Goal: Task Accomplishment & Management: Use online tool/utility

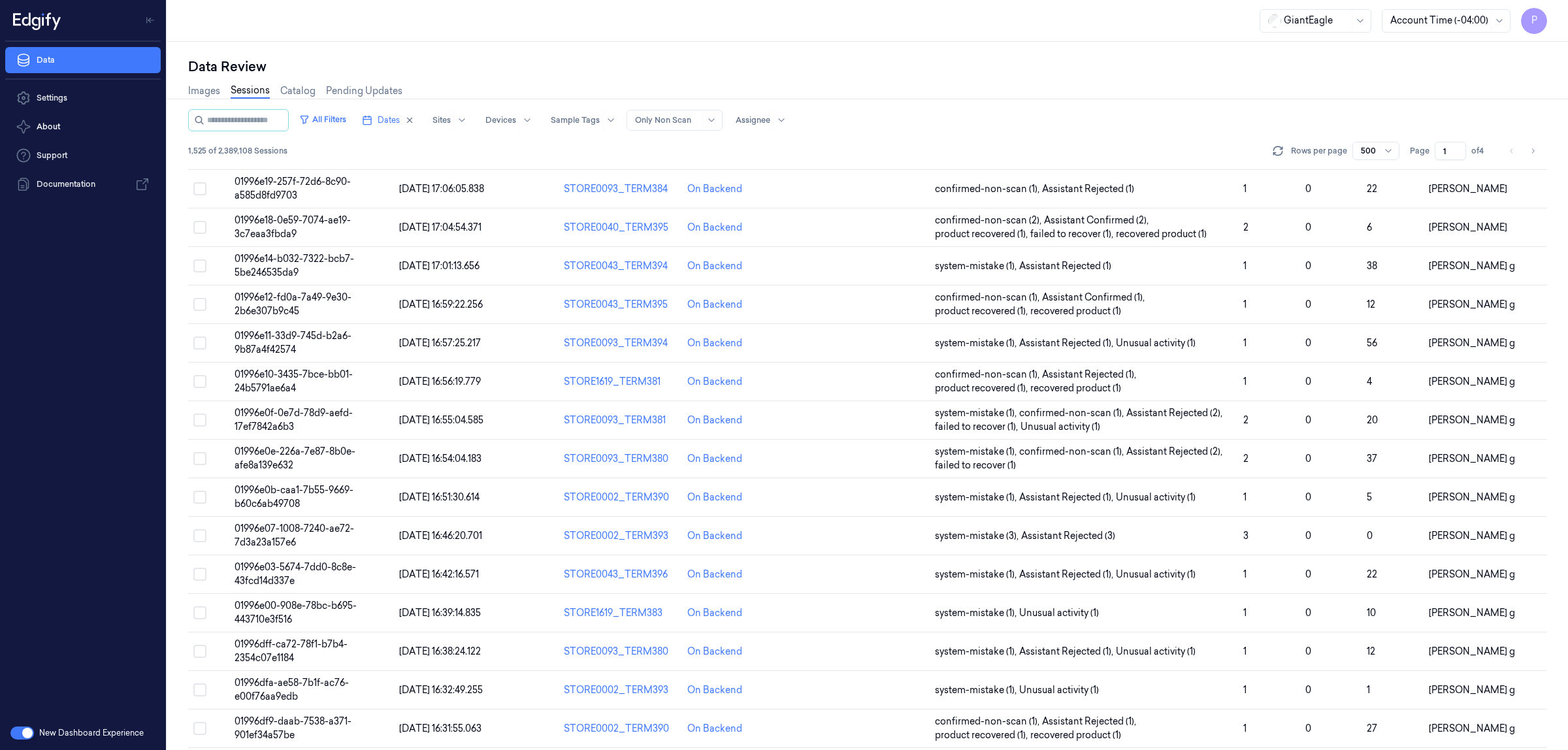
scroll to position [15110, 0]
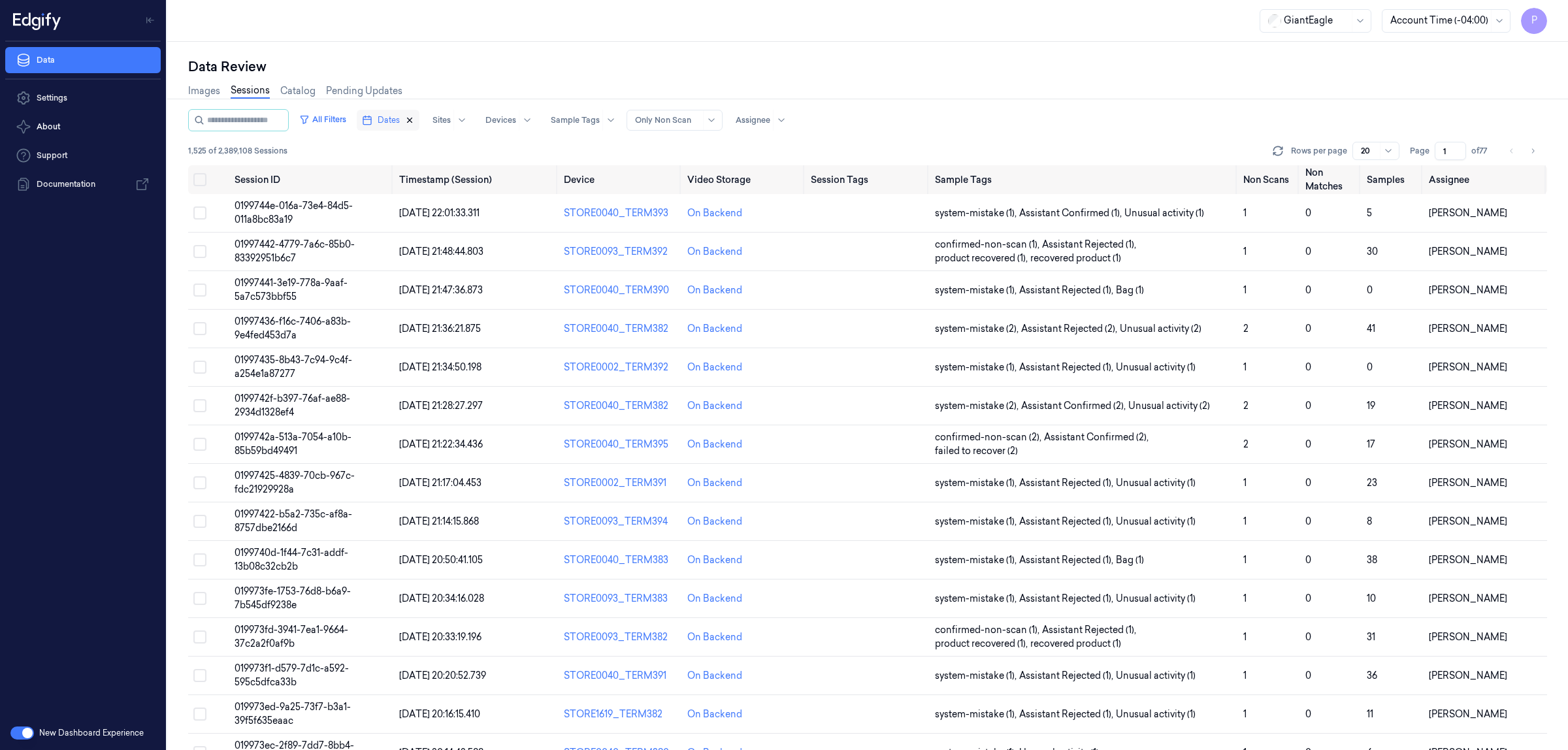
click at [412, 118] on icon "button" at bounding box center [410, 121] width 5 height 5
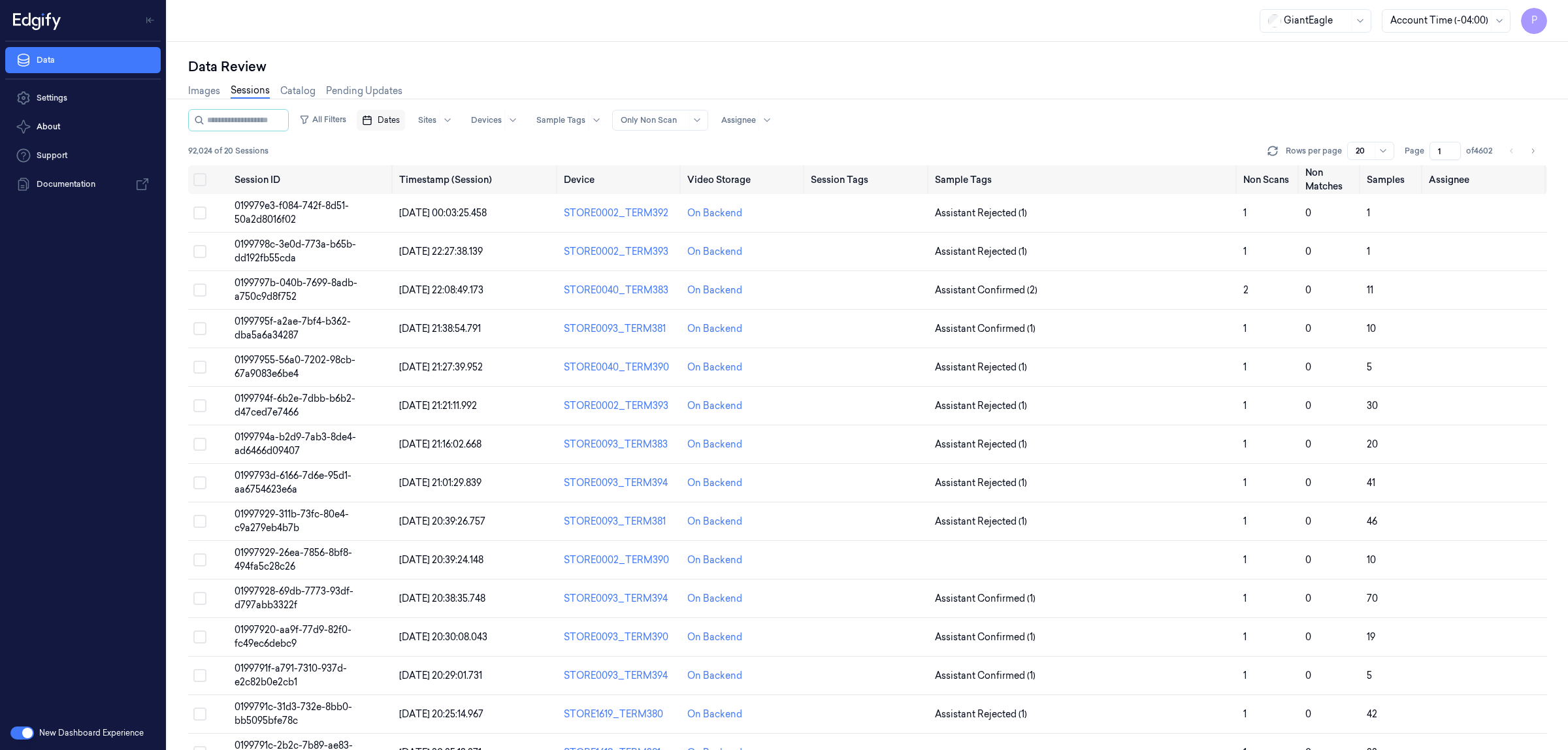
click at [400, 121] on span "Dates" at bounding box center [388, 120] width 22 height 11
click at [434, 279] on button "23" at bounding box center [431, 278] width 21 height 21
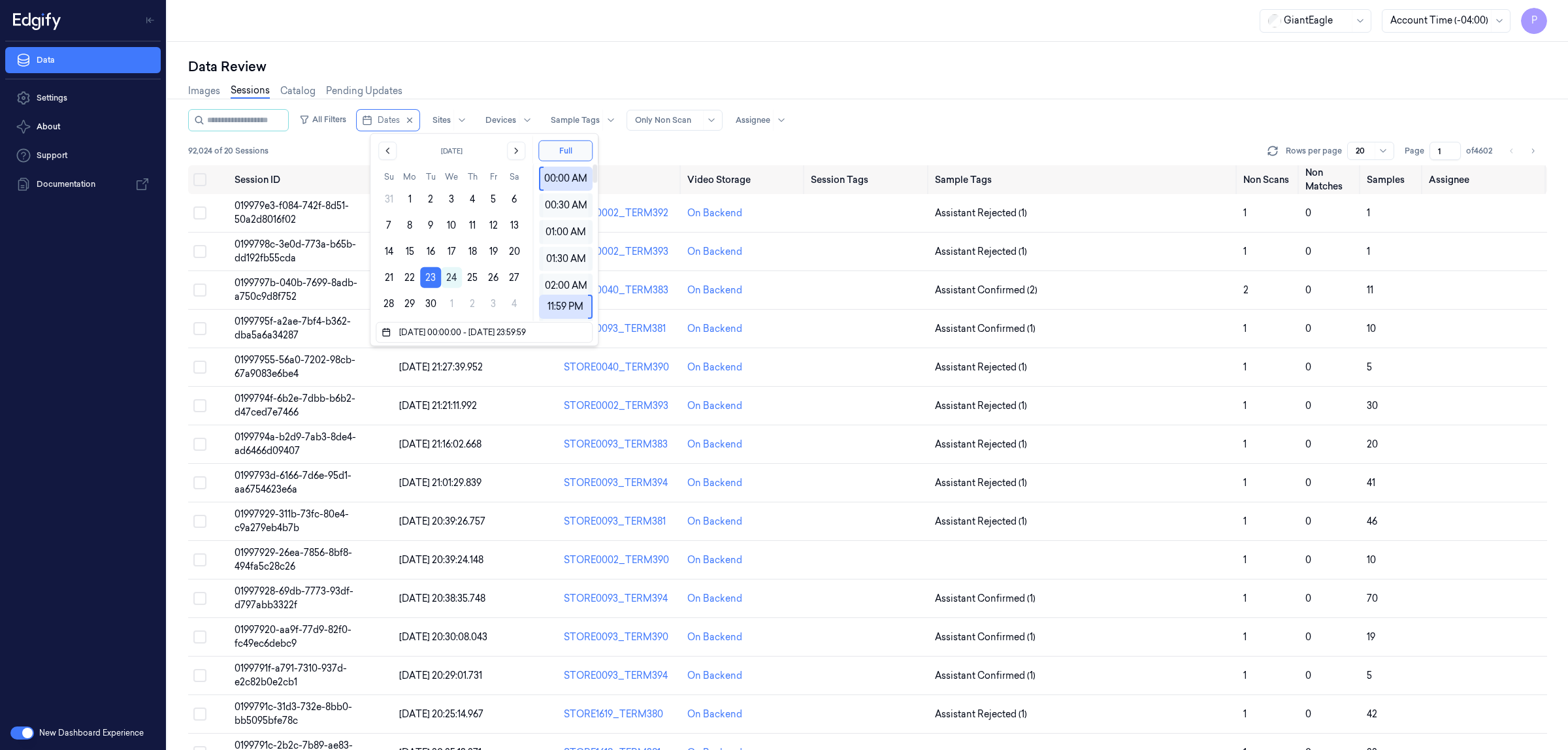
click at [694, 55] on div "Data Review Images Sessions Catalog Pending Updates All Filters Dates Sites Dev…" at bounding box center [867, 395] width 1401 height 708
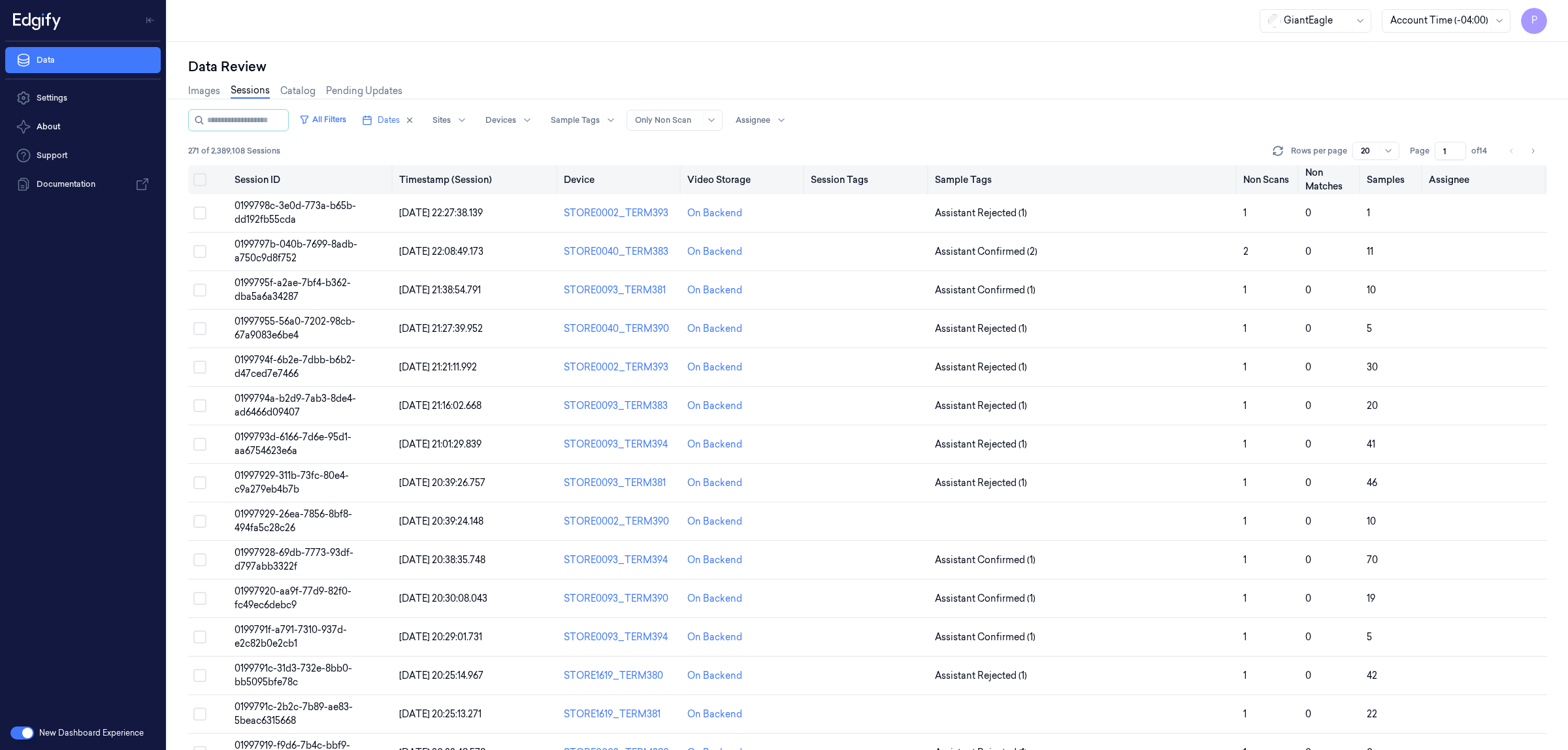
click at [197, 176] on button "Select all" at bounding box center [200, 179] width 13 height 13
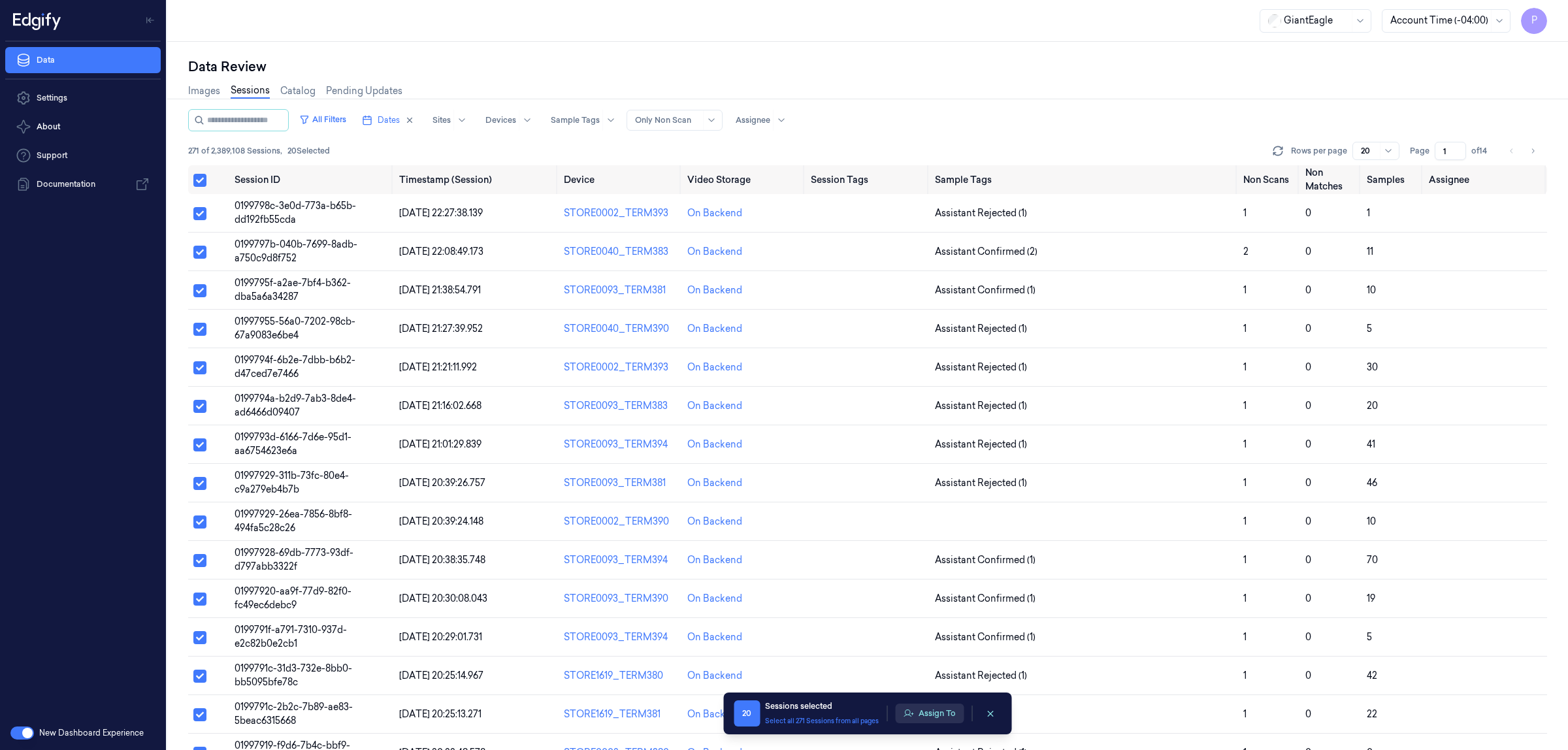
click at [936, 716] on button "Assign To" at bounding box center [929, 714] width 68 height 20
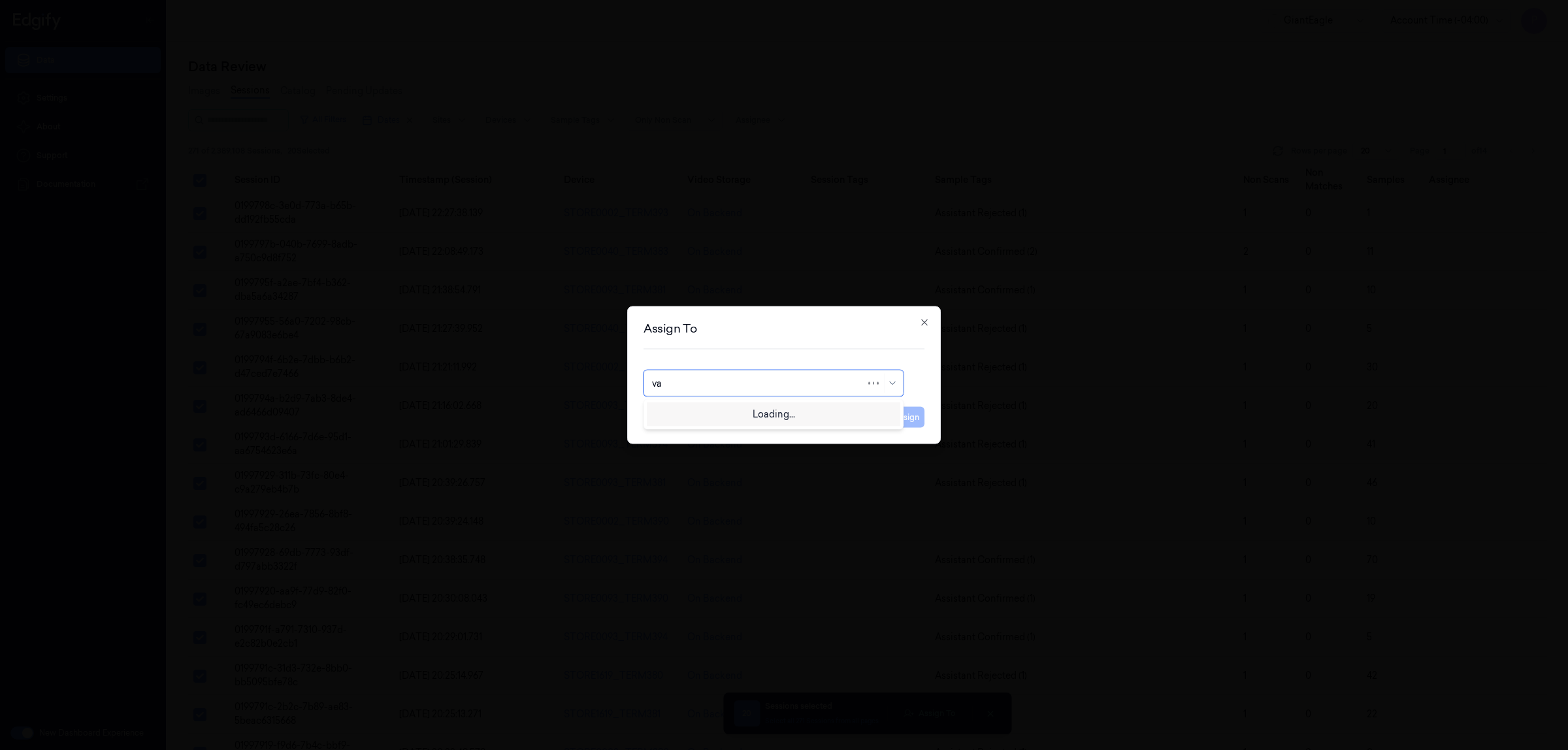
type input "var"
click at [720, 417] on div "[PERSON_NAME]" at bounding box center [773, 413] width 243 height 14
click at [906, 417] on button "Assign" at bounding box center [906, 418] width 36 height 21
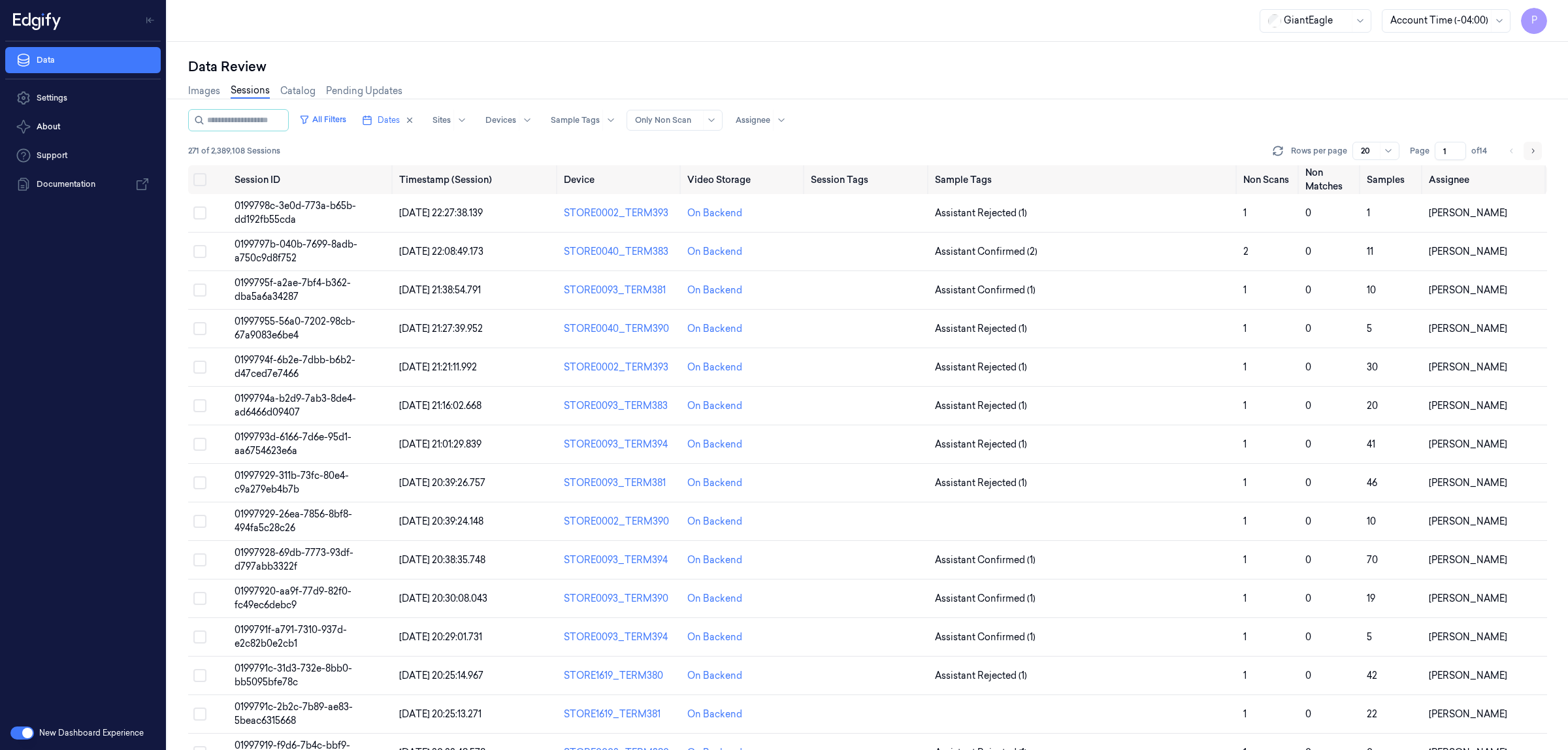
click at [1539, 149] on button "Go to next page" at bounding box center [1533, 151] width 18 height 18
type input "2"
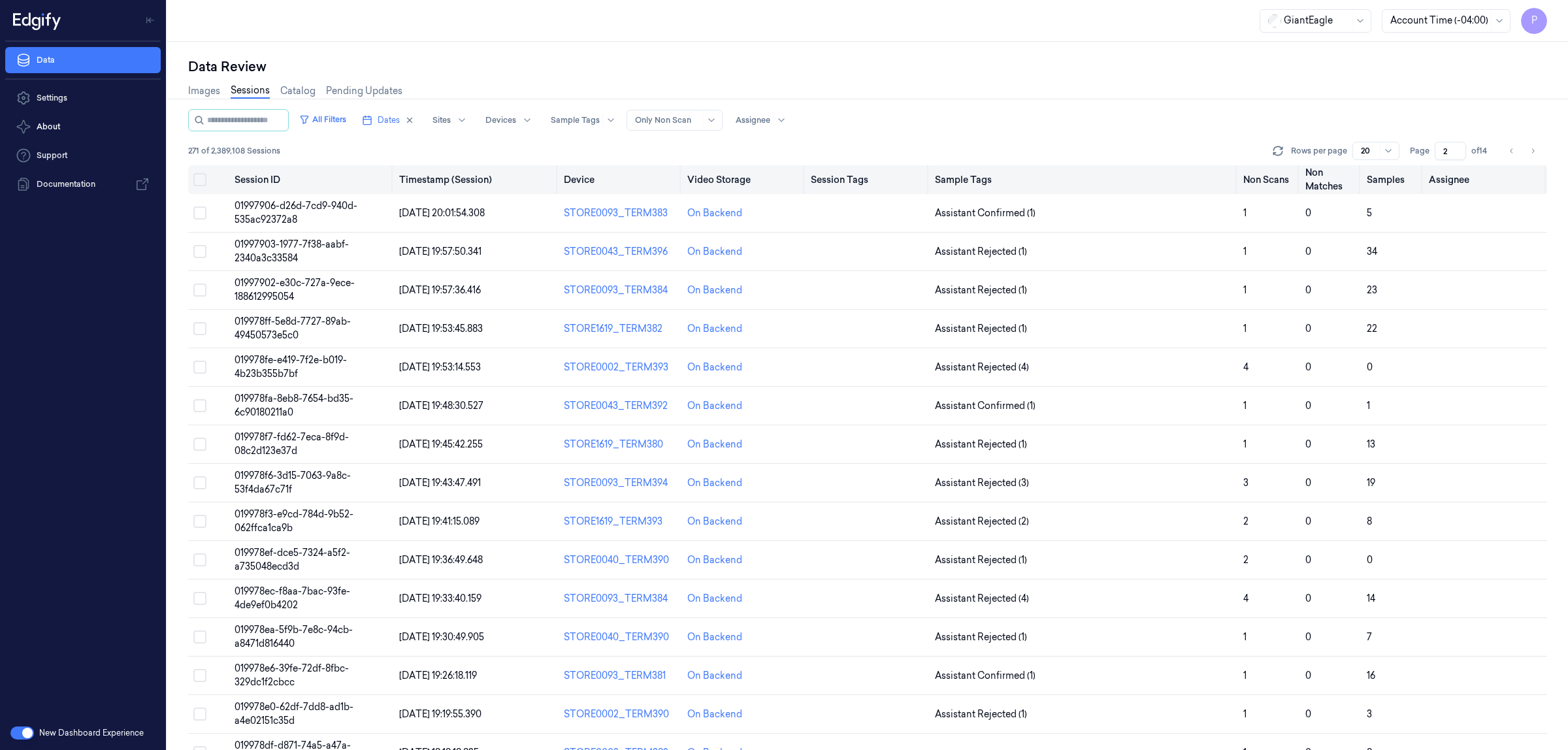
click at [200, 178] on button "Select all" at bounding box center [200, 179] width 13 height 13
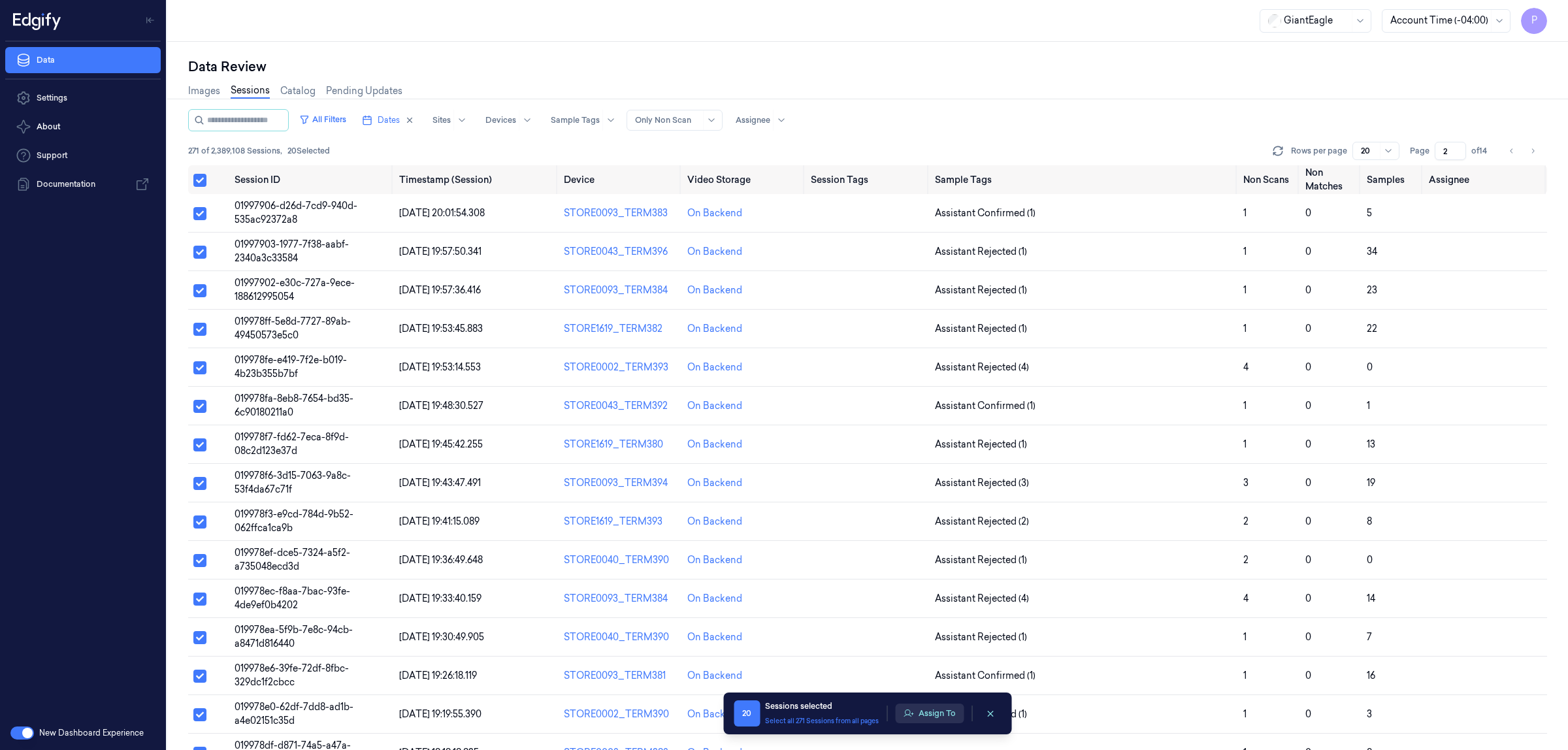
click at [940, 714] on button "Assign To" at bounding box center [929, 714] width 68 height 20
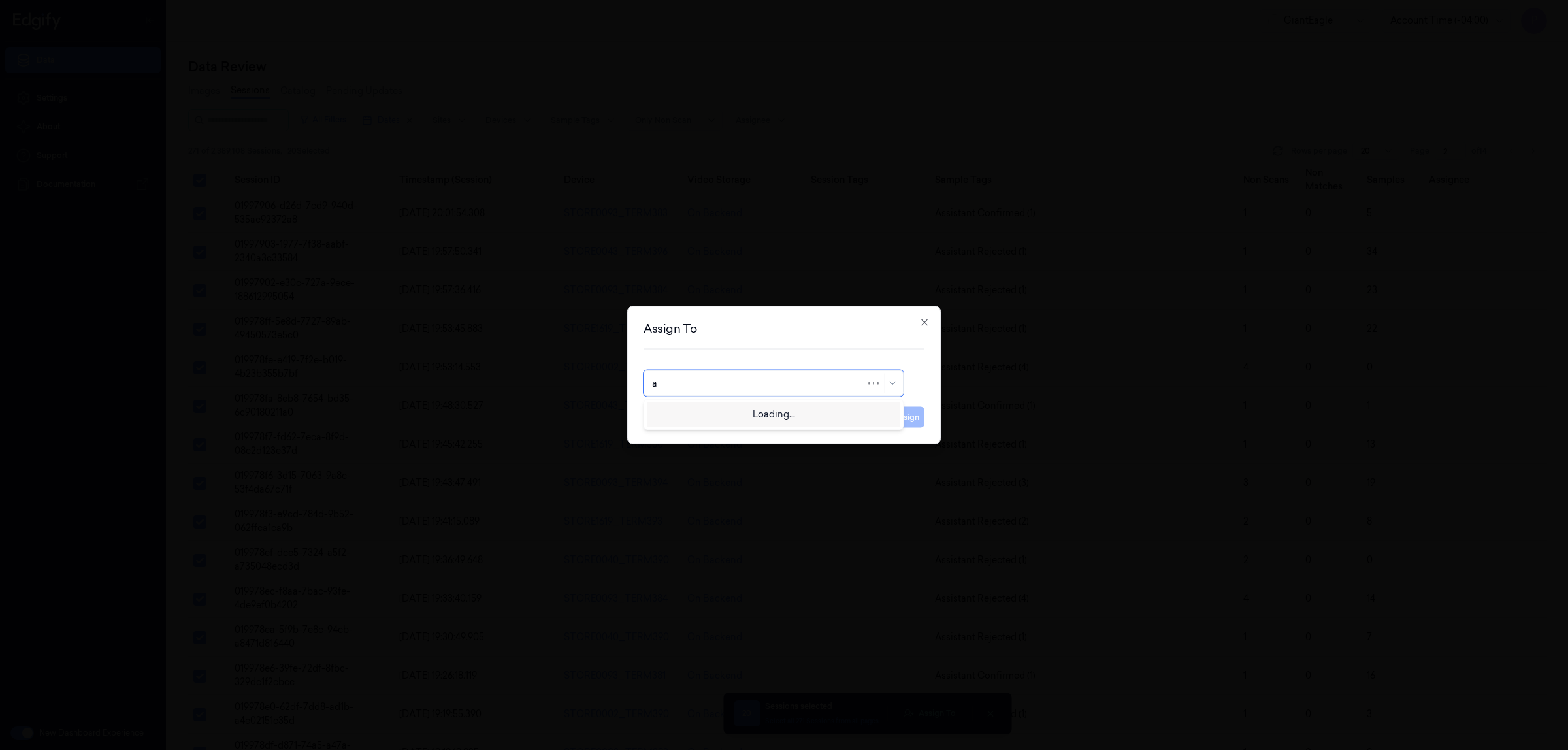
type input "an"
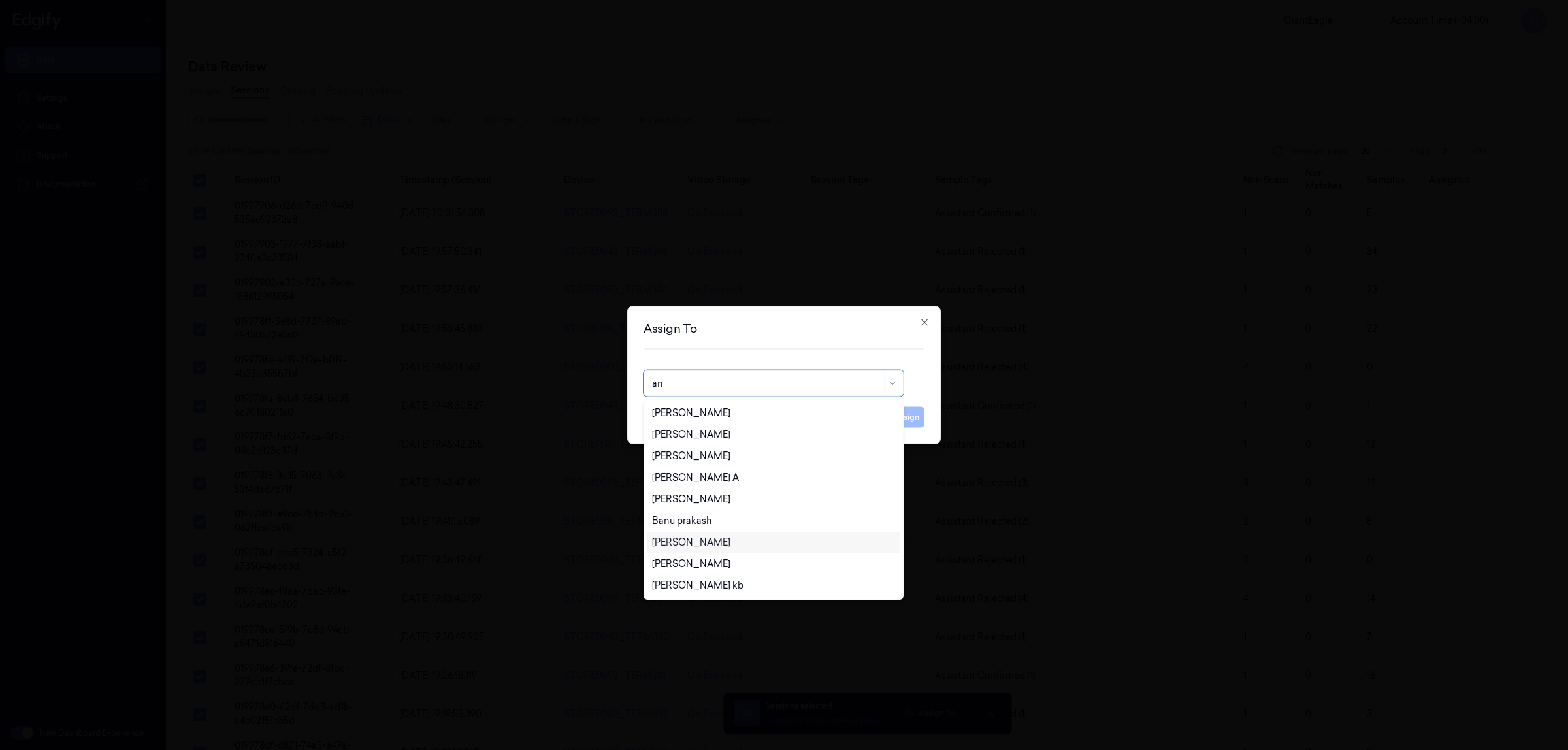
click at [677, 547] on div "[PERSON_NAME]" at bounding box center [691, 542] width 78 height 14
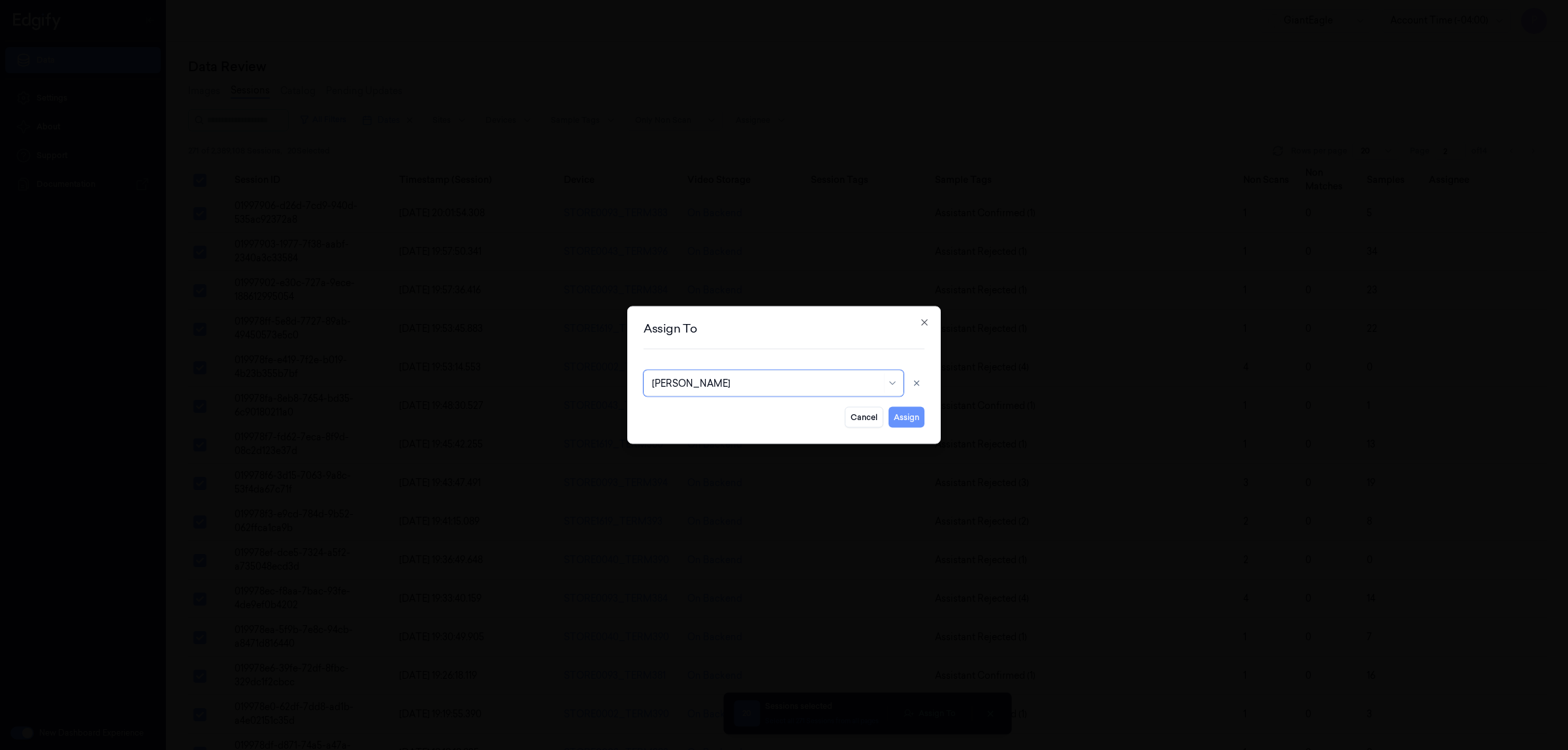
click at [896, 413] on button "Assign" at bounding box center [906, 418] width 36 height 21
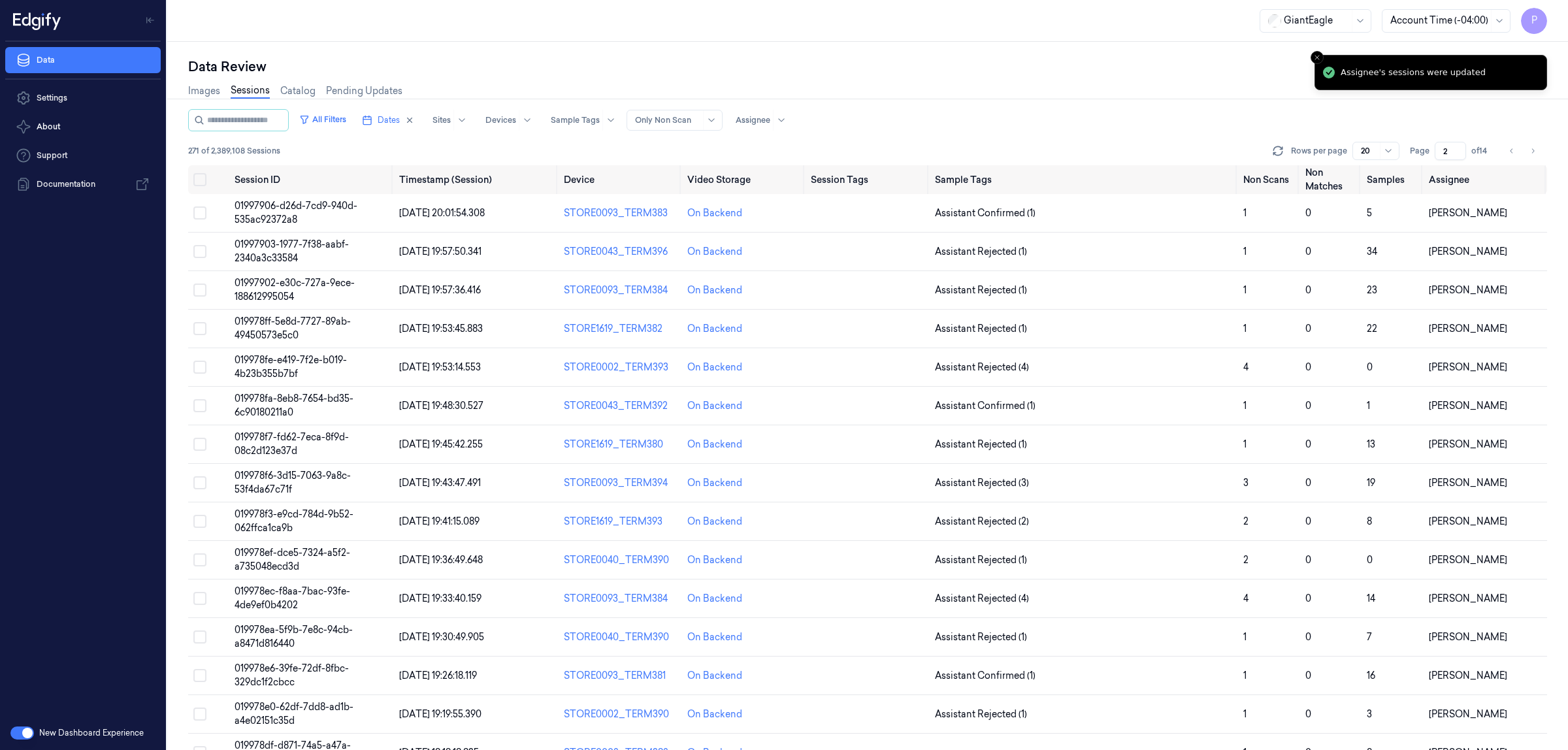
click at [1132, 65] on div "Data Review" at bounding box center [868, 67] width 1359 height 18
